Goal: Entertainment & Leisure: Consume media (video, audio)

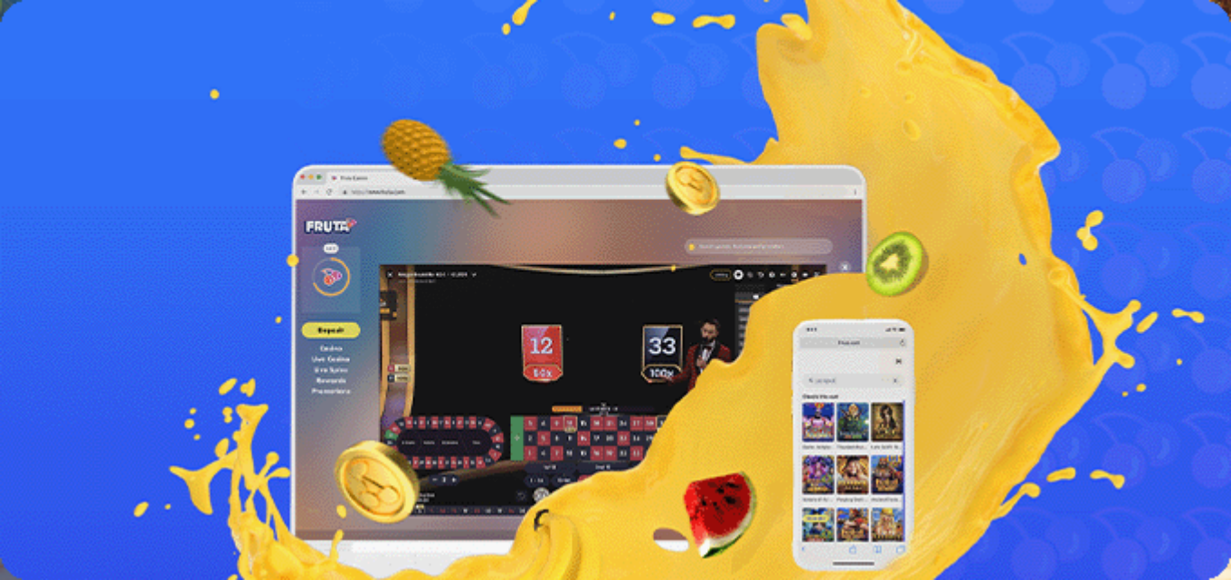
click at [106, 72] on span "Kirjaudu" at bounding box center [125, 66] width 44 height 14
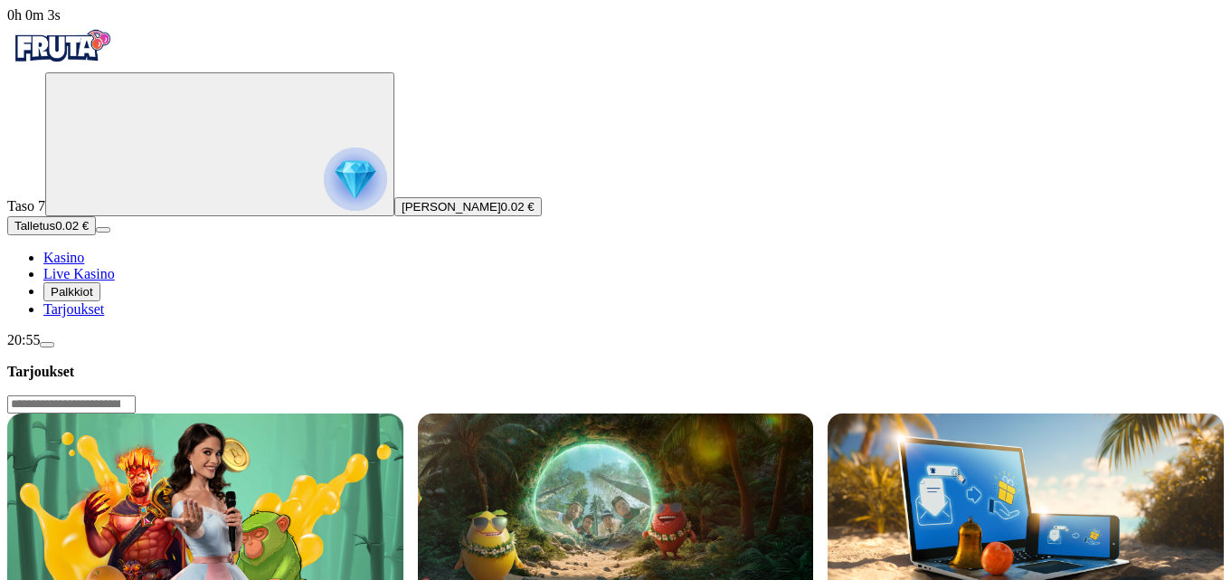
click at [85, 299] on span "Palkkiot" at bounding box center [72, 292] width 43 height 14
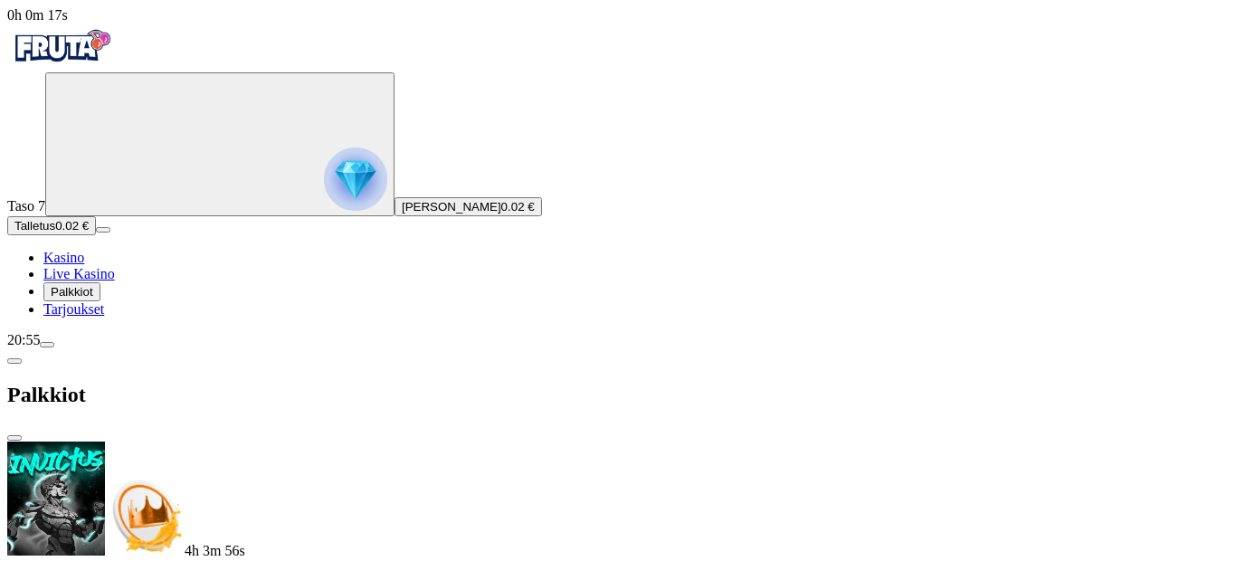
scroll to position [357, 0]
click at [68, 23] on span "0h 0m 21s" at bounding box center [37, 14] width 61 height 15
click at [14, 438] on span "close icon" at bounding box center [14, 438] width 0 height 0
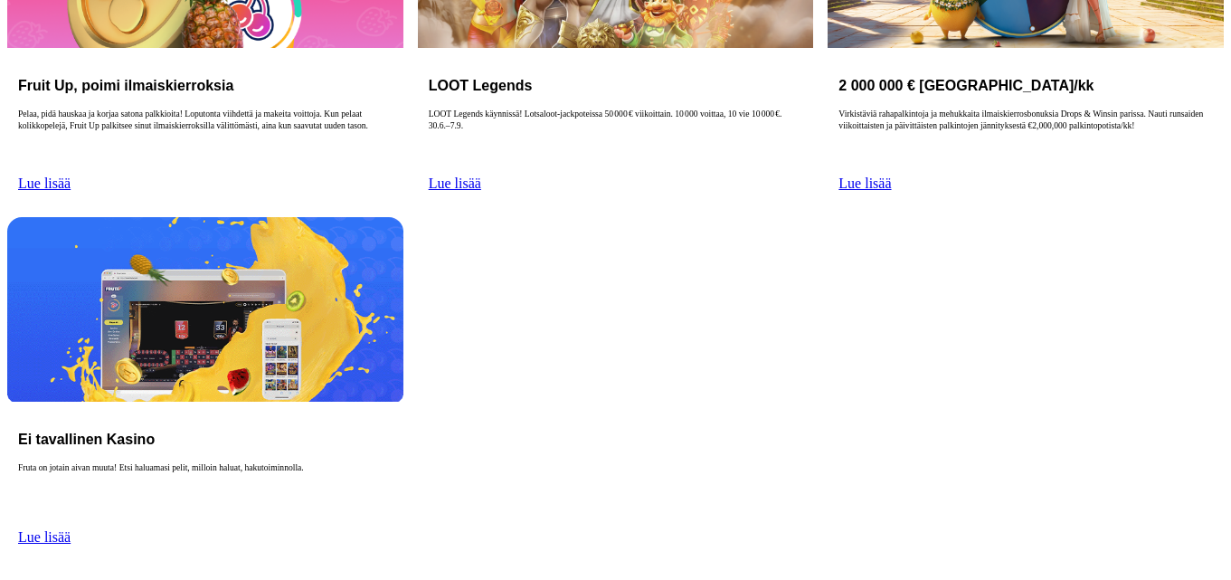
scroll to position [633, 0]
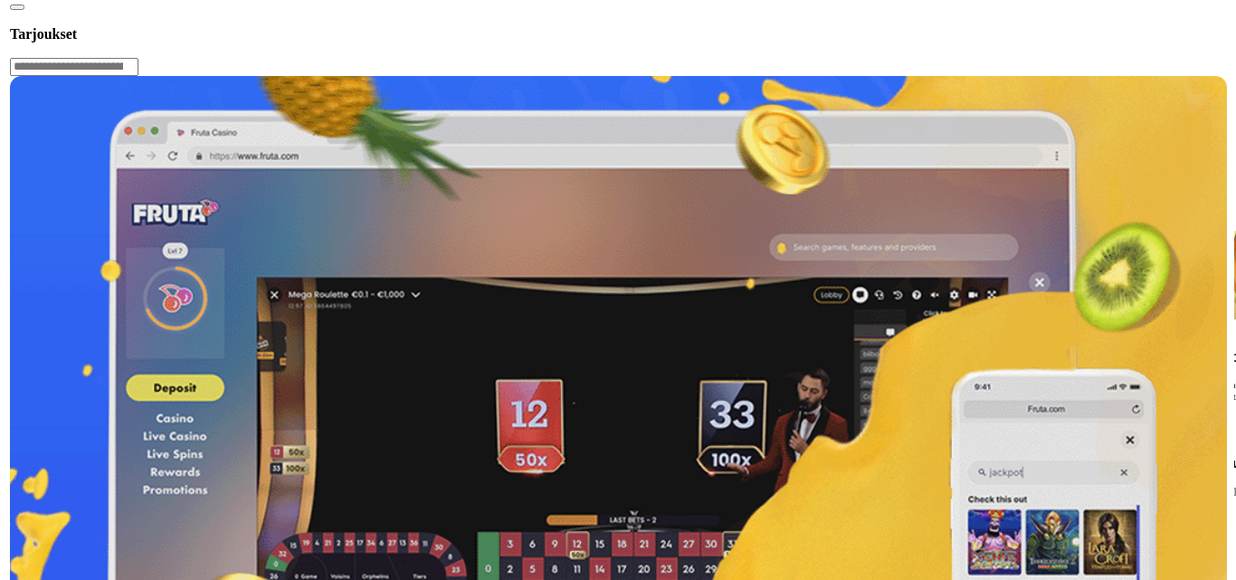
scroll to position [452, 0]
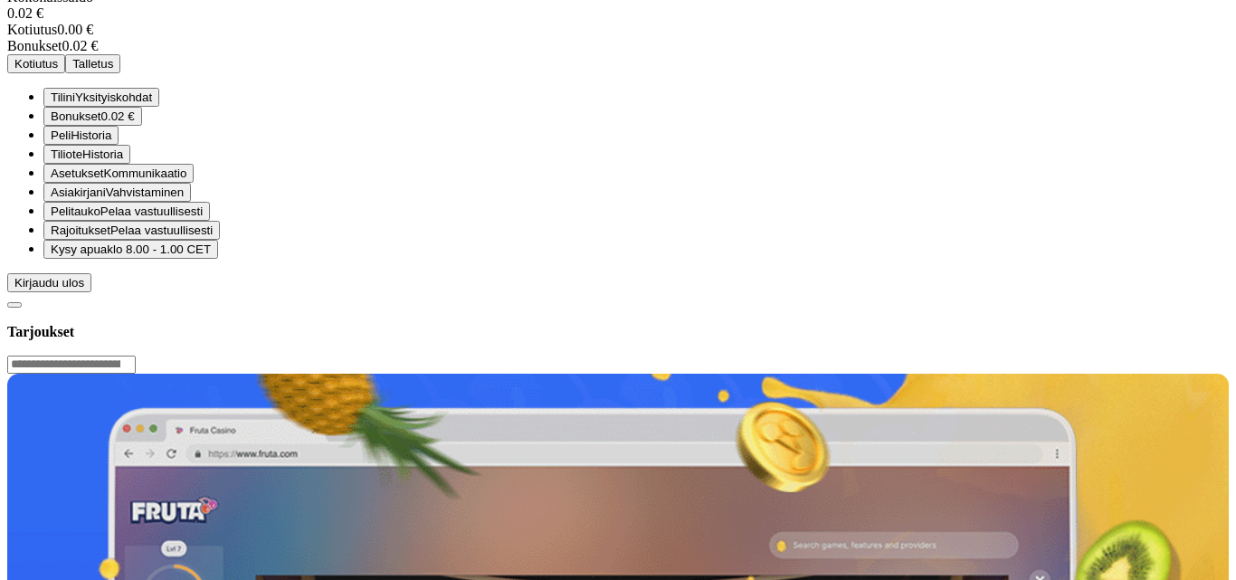
click at [75, 104] on span "Tilini" at bounding box center [63, 97] width 24 height 14
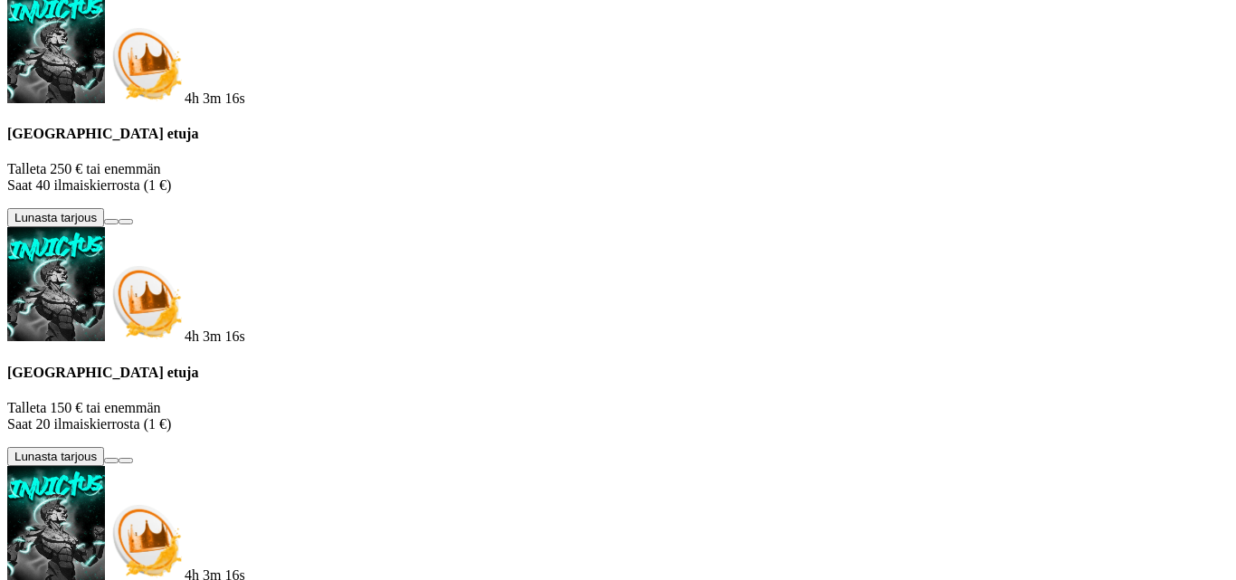
scroll to position [357, 0]
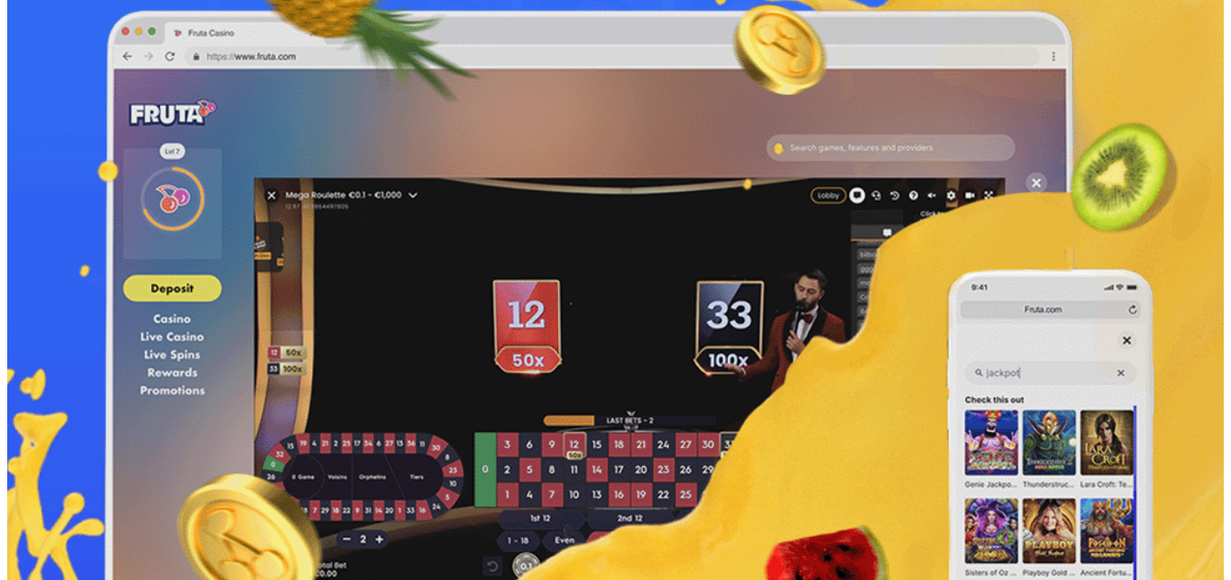
scroll to position [452, 0]
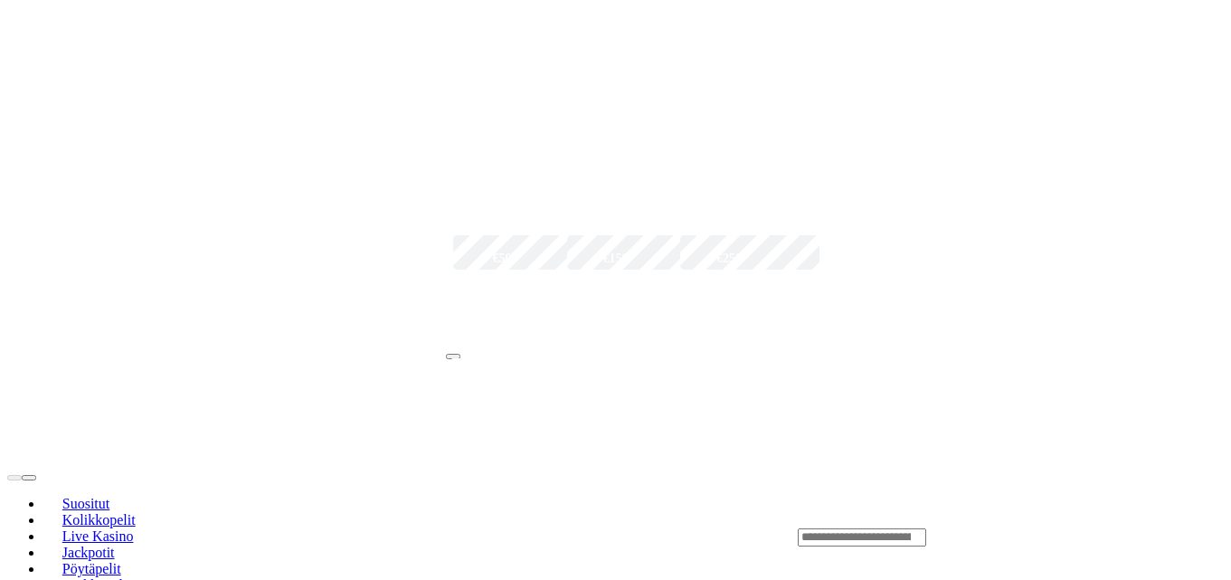
scroll to position [362, 0]
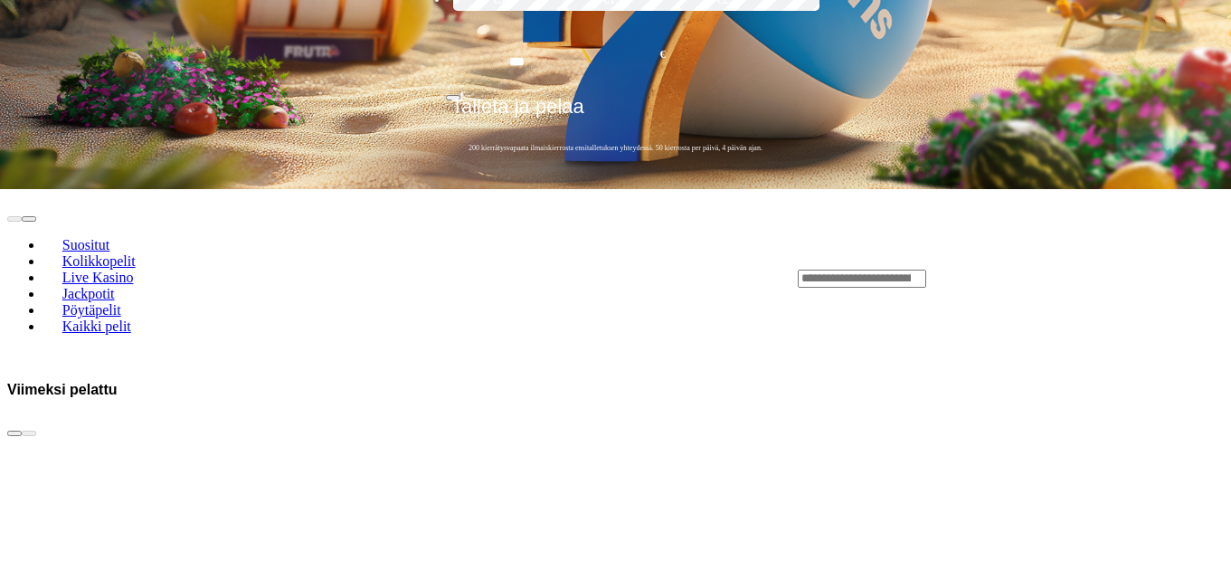
scroll to position [724, 0]
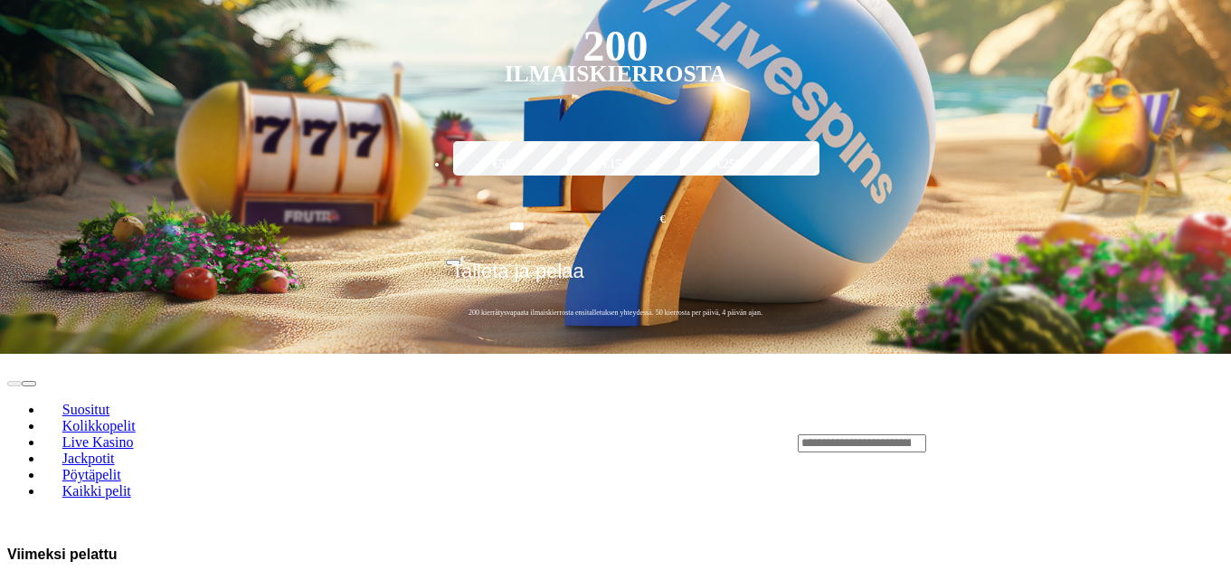
scroll to position [452, 0]
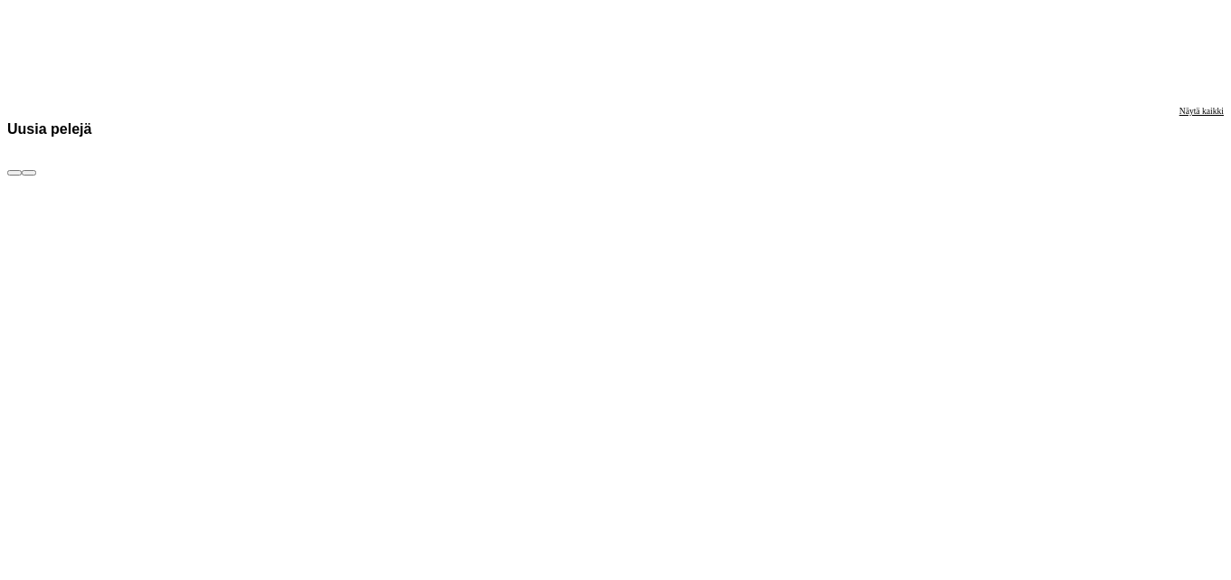
scroll to position [2804, 0]
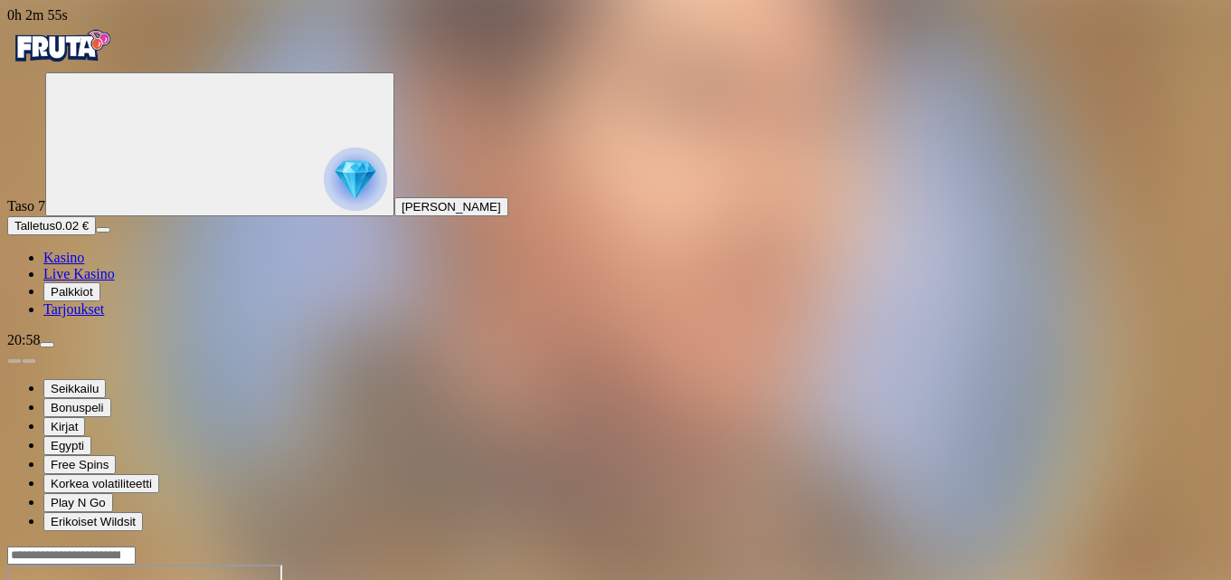
click at [93, 299] on span "Palkkiot" at bounding box center [72, 292] width 43 height 14
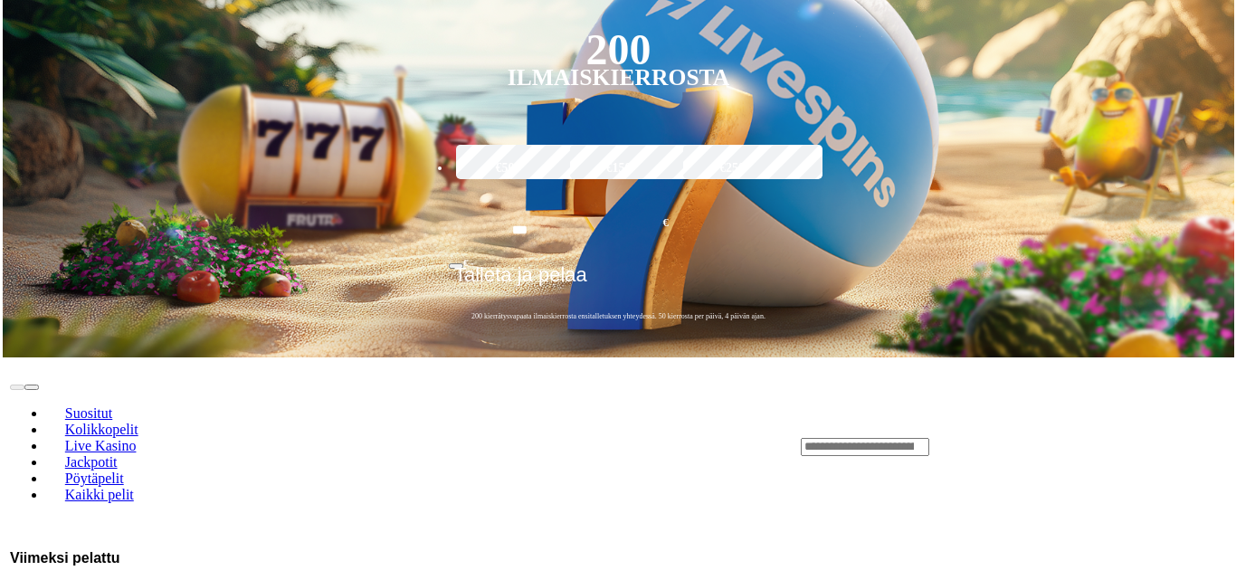
scroll to position [452, 0]
